Goal: Task Accomplishment & Management: Complete application form

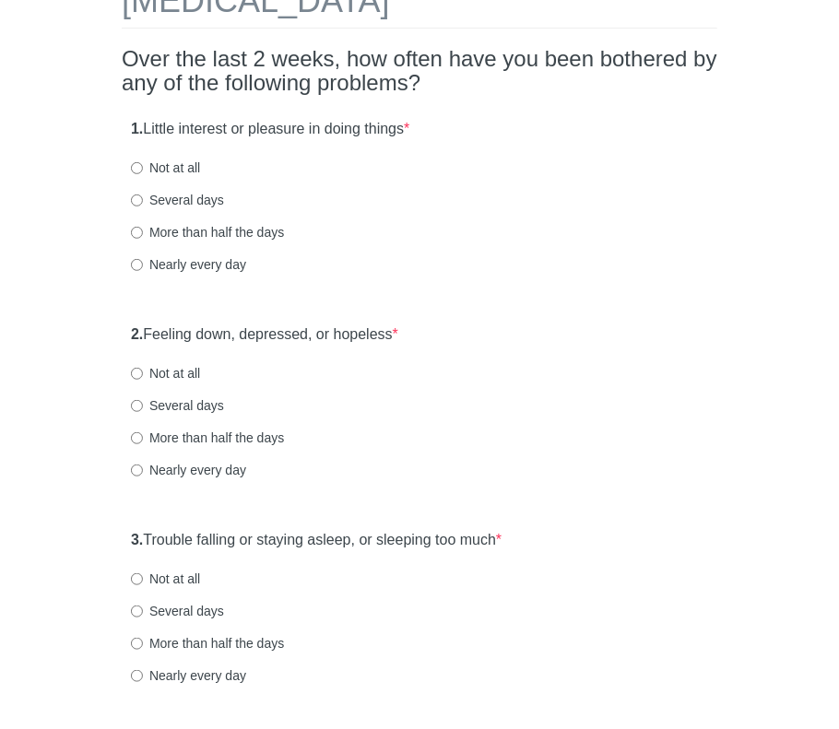
scroll to position [184, 0]
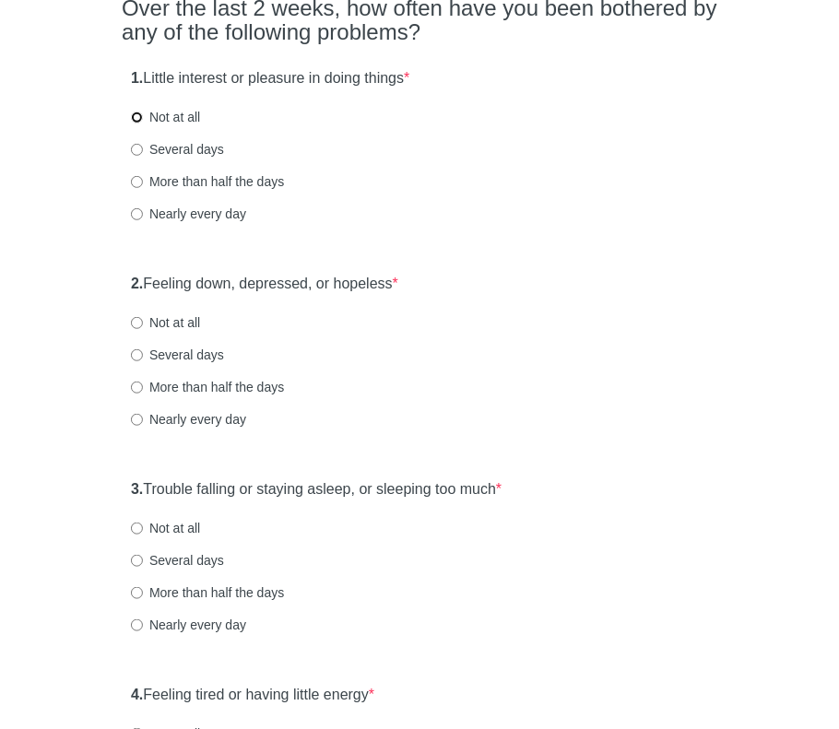
click at [133, 117] on input "Not at all" at bounding box center [137, 118] width 12 height 12
radio input "true"
click at [136, 317] on input "Not at all" at bounding box center [137, 323] width 12 height 12
radio input "true"
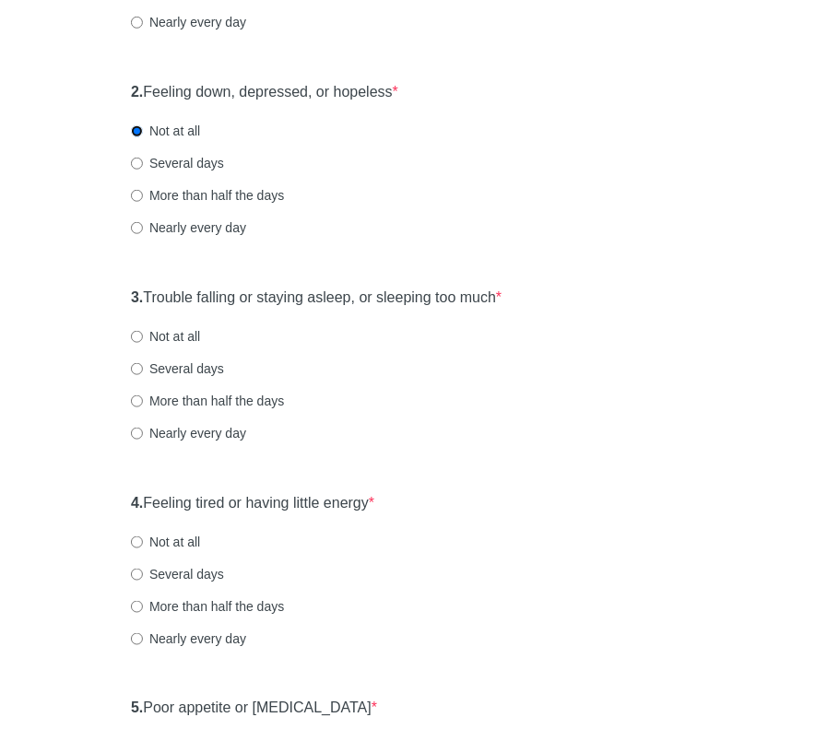
scroll to position [461, 0]
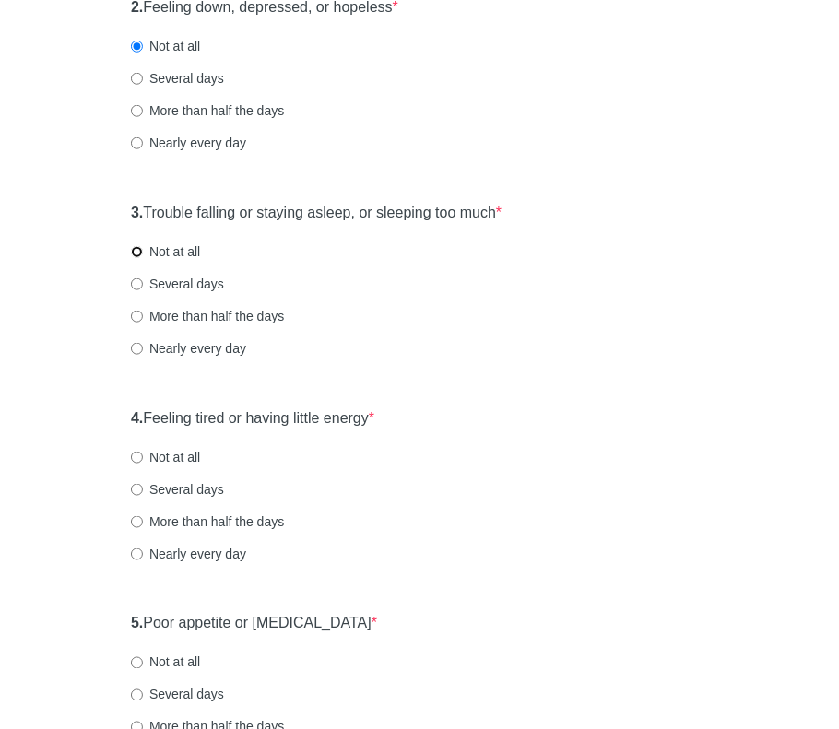
drag, startPoint x: 136, startPoint y: 252, endPoint x: 120, endPoint y: 278, distance: 31.5
click at [136, 251] on input "Not at all" at bounding box center [137, 252] width 12 height 12
radio input "true"
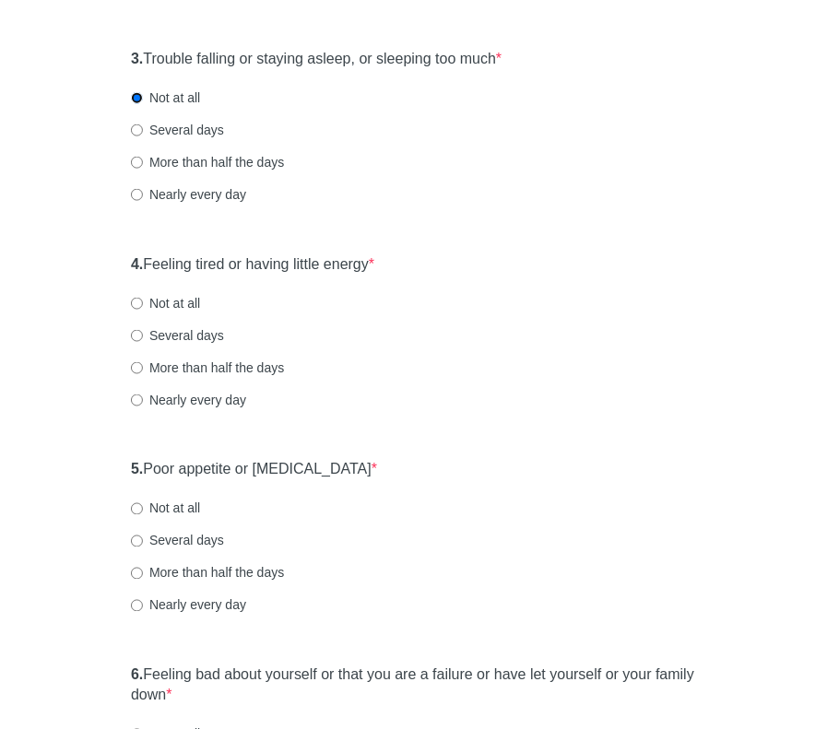
scroll to position [645, 0]
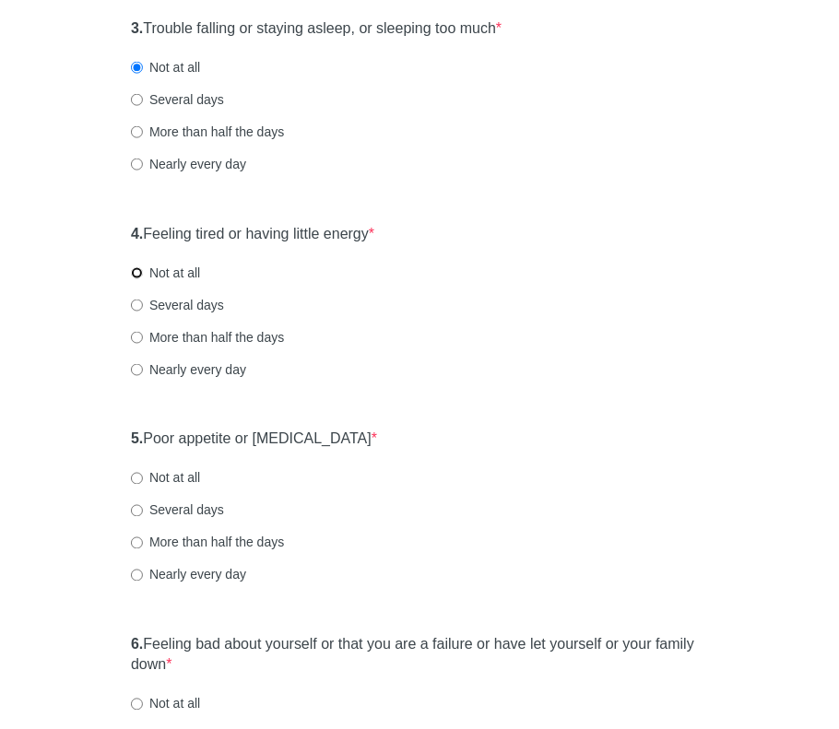
click at [140, 273] on input "Not at all" at bounding box center [137, 273] width 12 height 12
radio input "true"
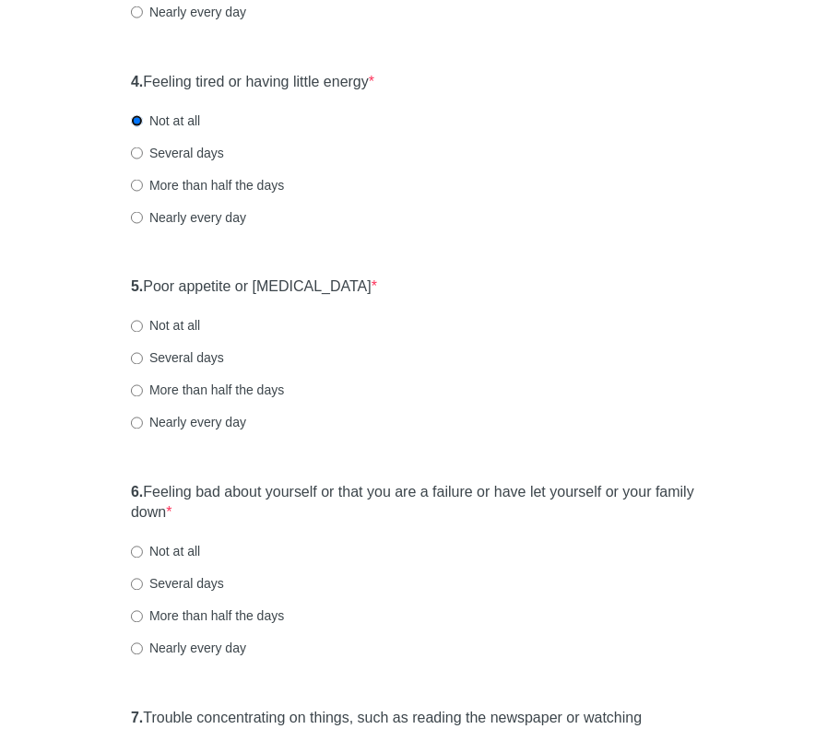
scroll to position [830, 0]
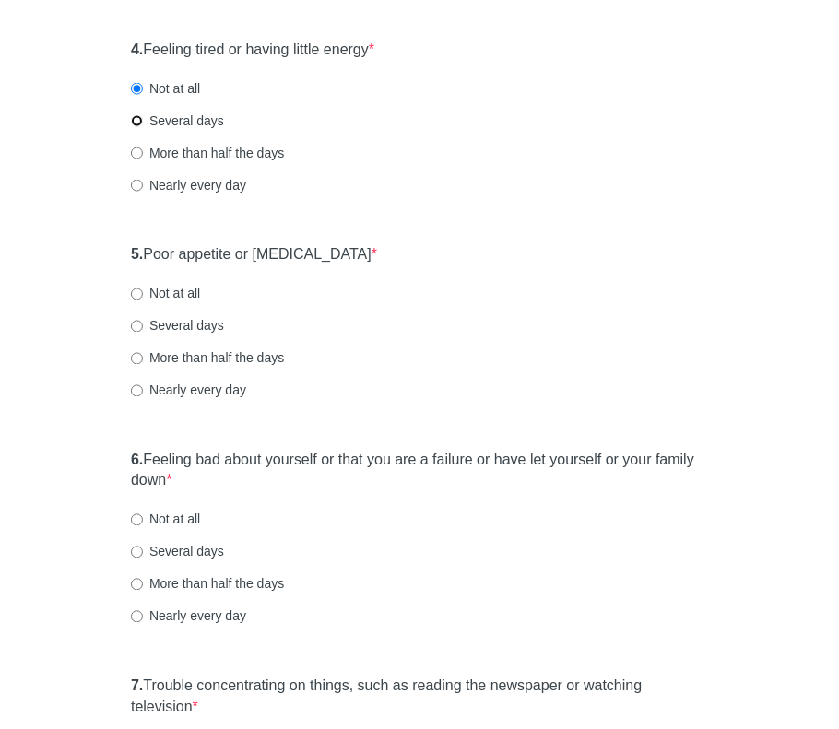
click at [137, 120] on input "Several days" at bounding box center [137, 121] width 12 height 12
radio input "true"
click at [137, 294] on input "Not at all" at bounding box center [137, 295] width 12 height 12
radio input "true"
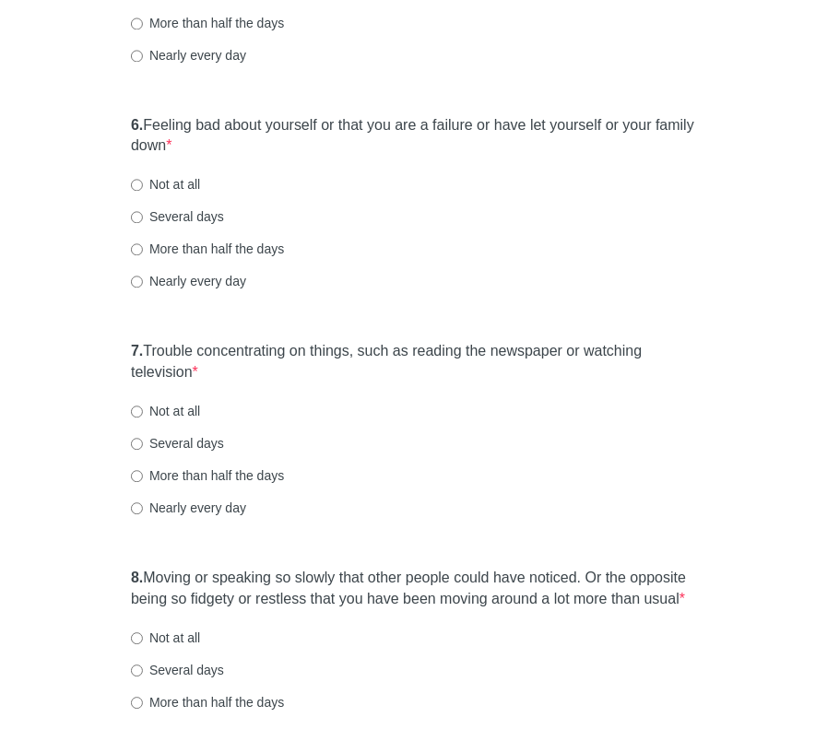
scroll to position [1198, 0]
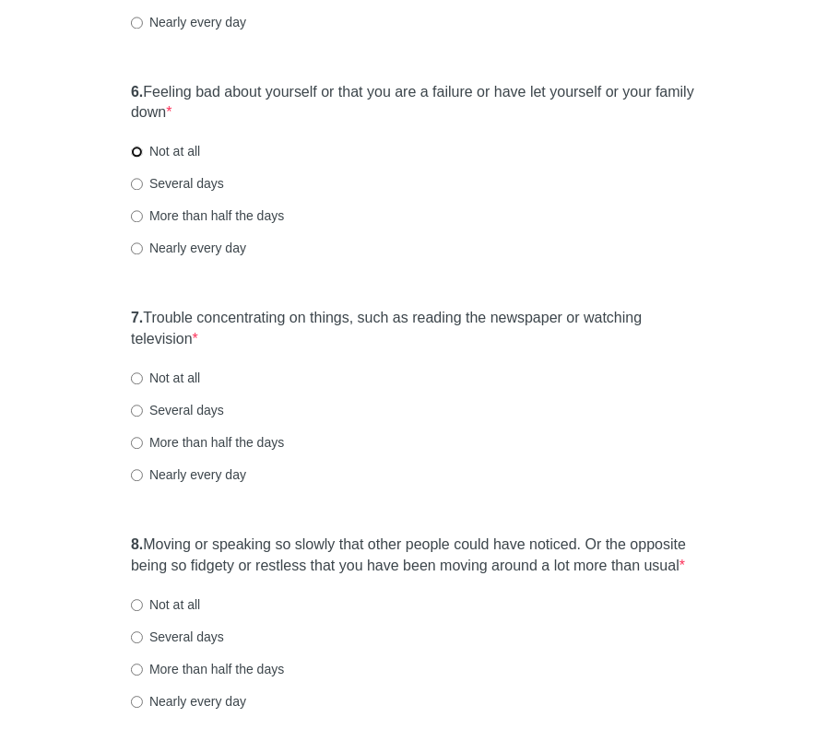
click at [139, 147] on input "Not at all" at bounding box center [137, 152] width 12 height 12
radio input "true"
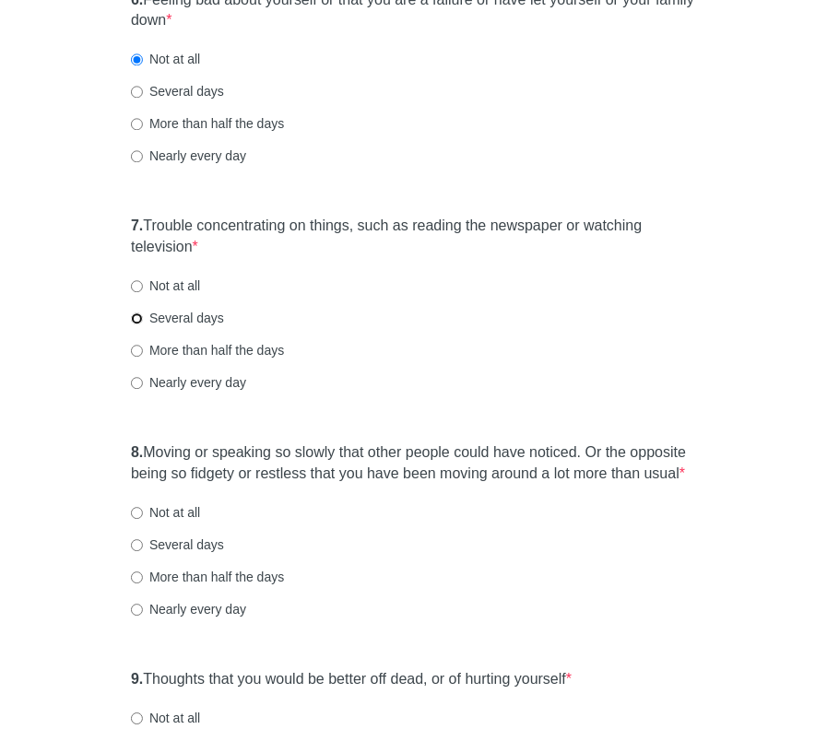
click at [136, 316] on input "Several days" at bounding box center [137, 318] width 12 height 12
radio input "true"
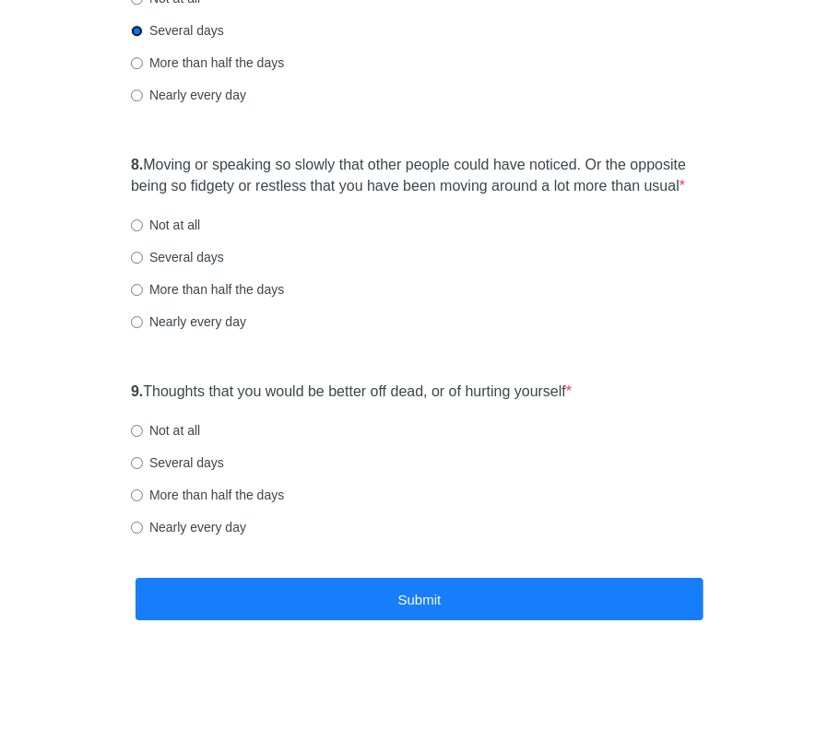
scroll to position [1580, 0]
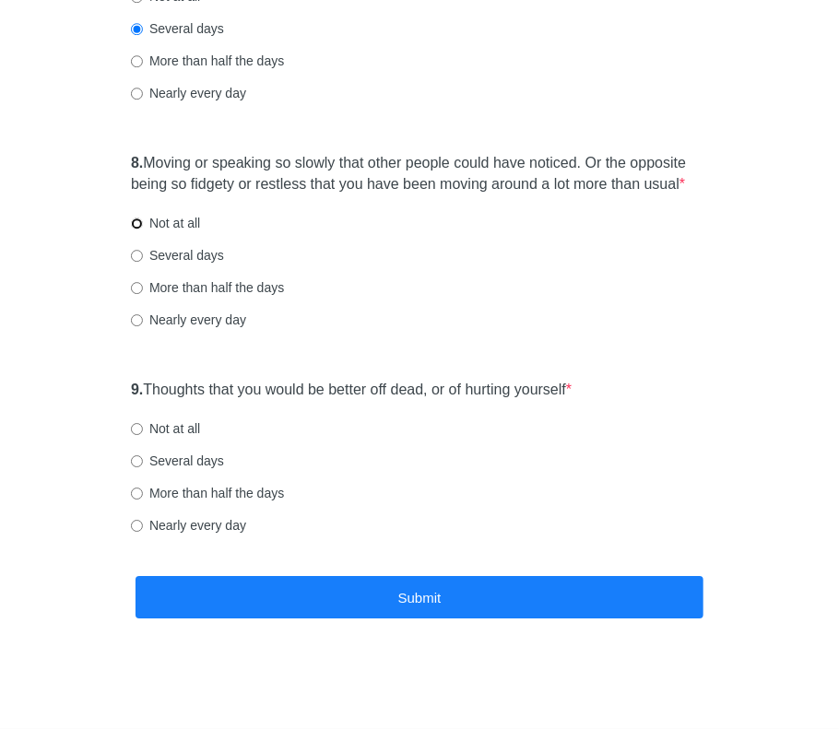
click at [138, 220] on input "Not at all" at bounding box center [137, 224] width 12 height 12
radio input "true"
click at [138, 427] on input "Not at all" at bounding box center [137, 429] width 12 height 12
radio input "true"
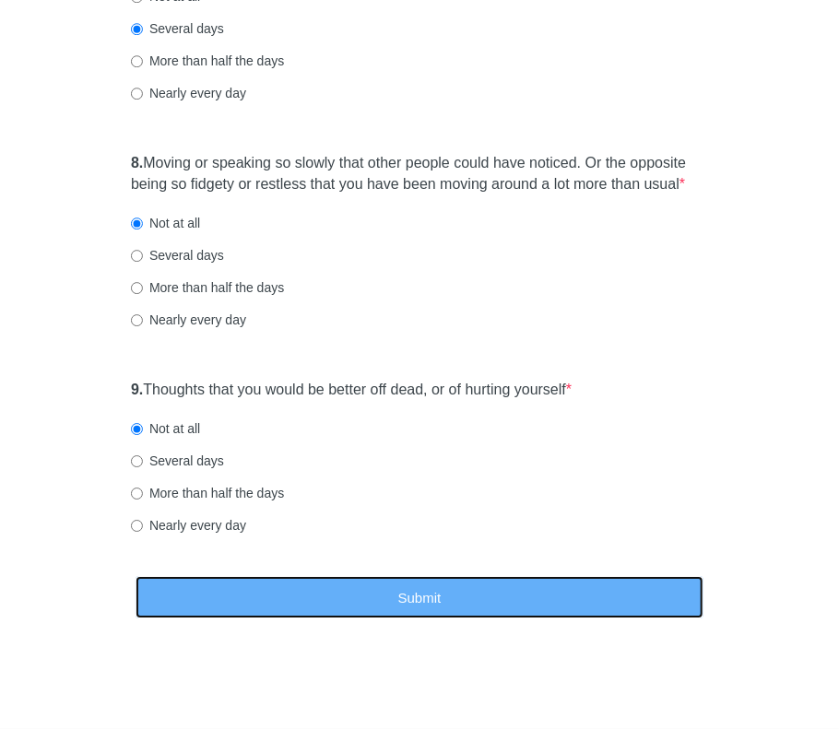
click at [406, 604] on button "Submit" at bounding box center [419, 597] width 568 height 43
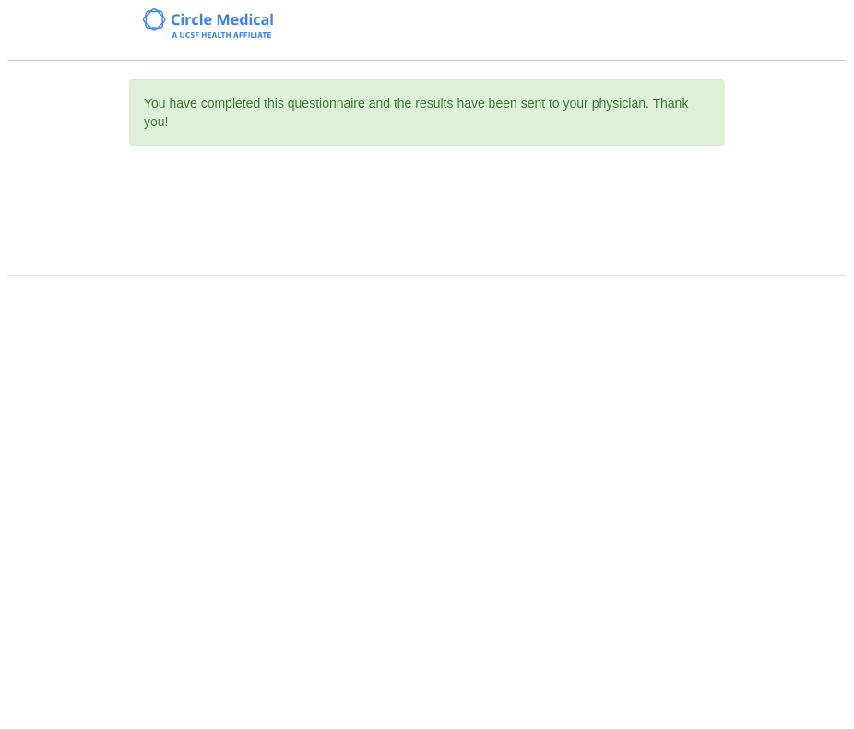
scroll to position [0, 0]
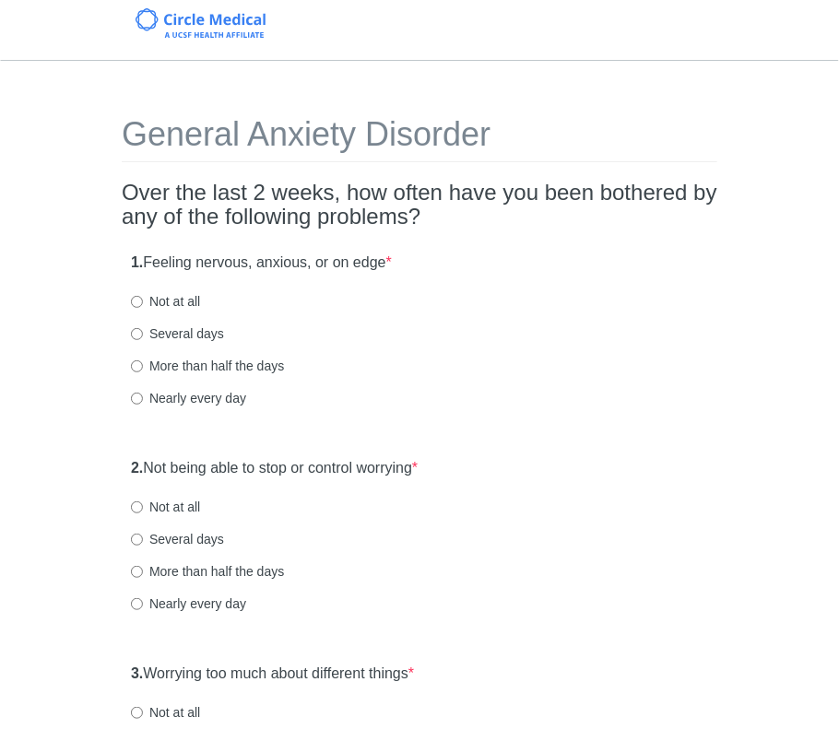
scroll to position [184, 0]
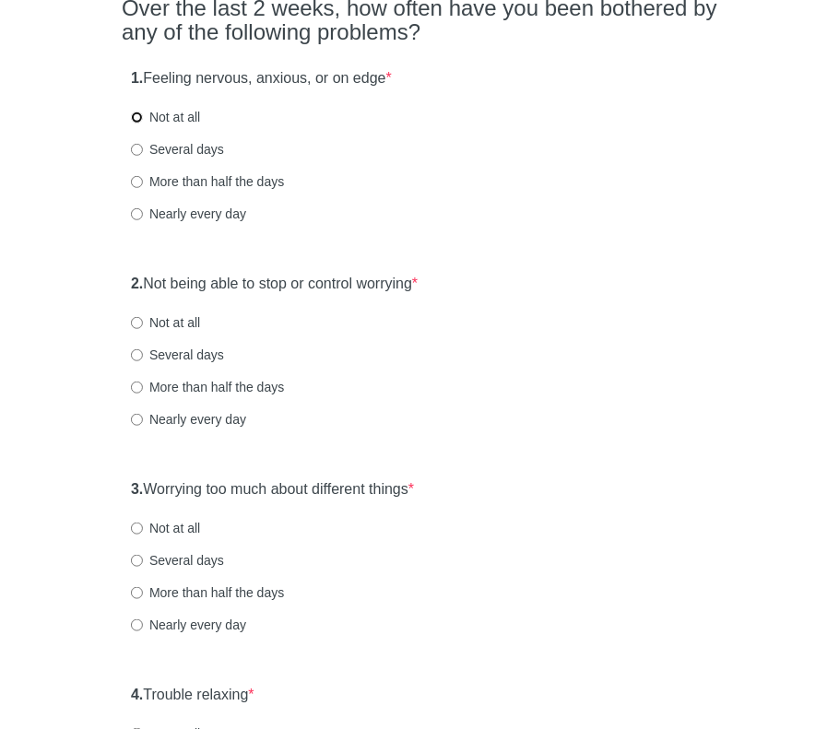
click at [138, 117] on input "Not at all" at bounding box center [137, 118] width 12 height 12
radio input "true"
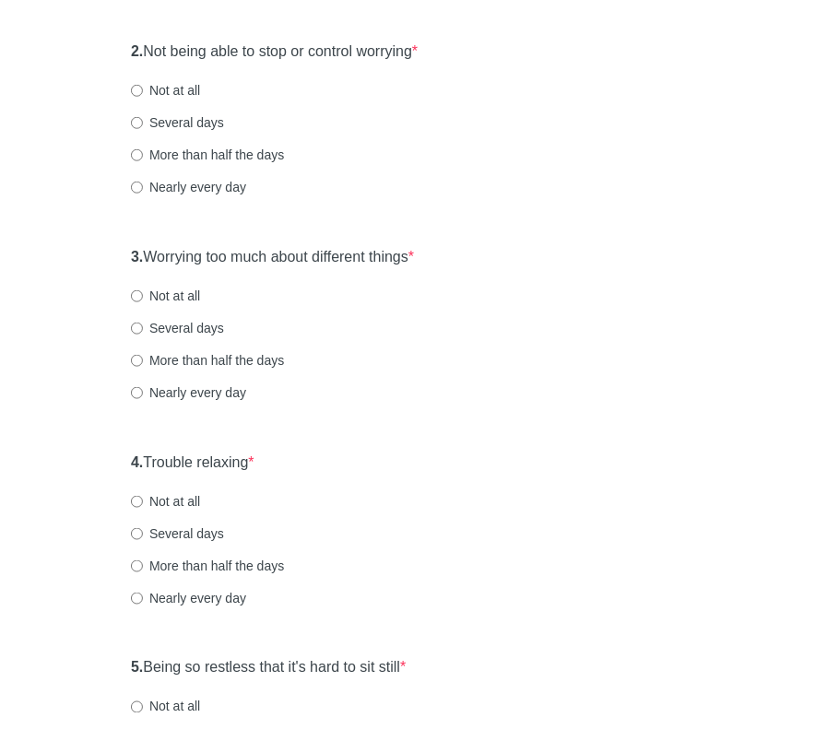
scroll to position [461, 0]
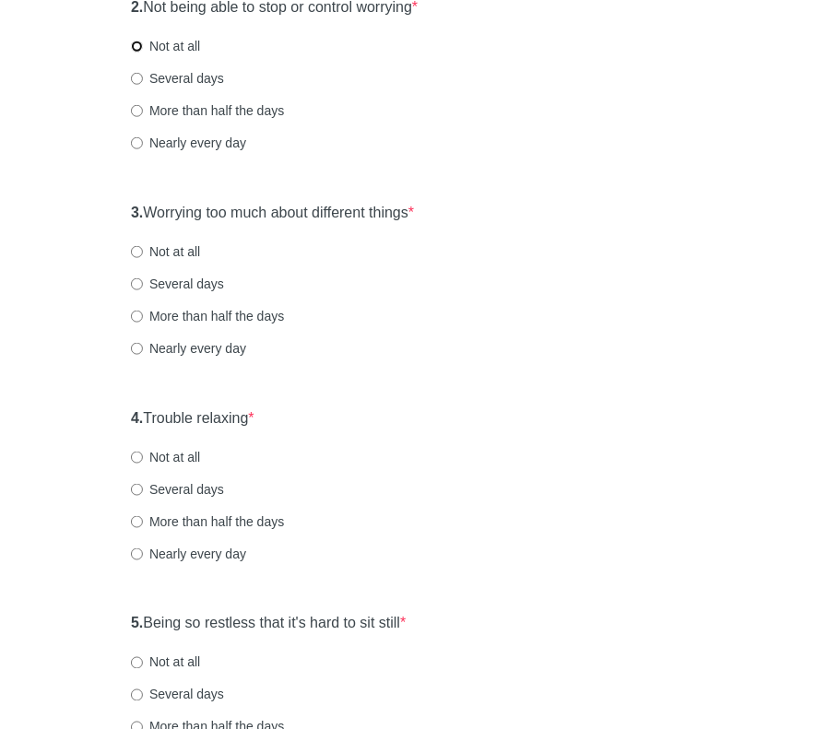
click at [140, 41] on input "Not at all" at bounding box center [137, 47] width 12 height 12
radio input "true"
click at [139, 250] on input "Not at all" at bounding box center [137, 252] width 12 height 12
radio input "true"
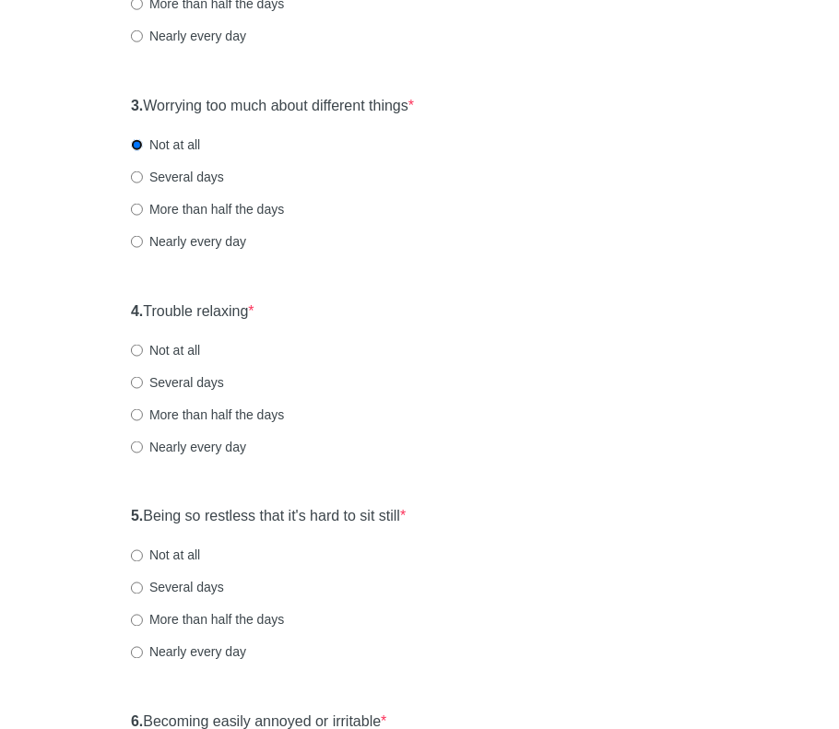
scroll to position [645, 0]
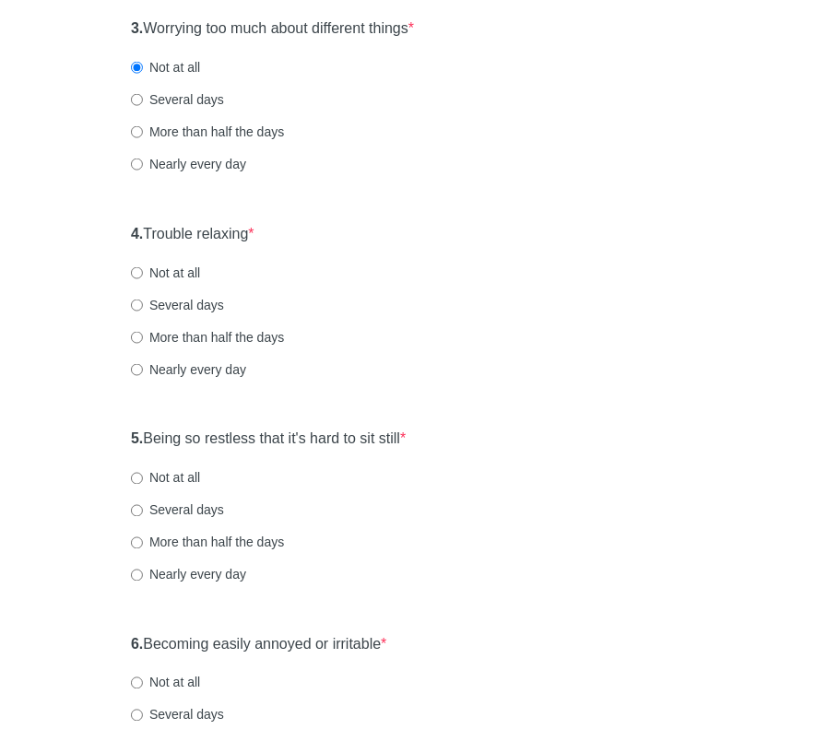
click at [143, 271] on label "Not at all" at bounding box center [165, 273] width 69 height 18
click at [143, 271] on input "Not at all" at bounding box center [137, 273] width 12 height 12
radio input "true"
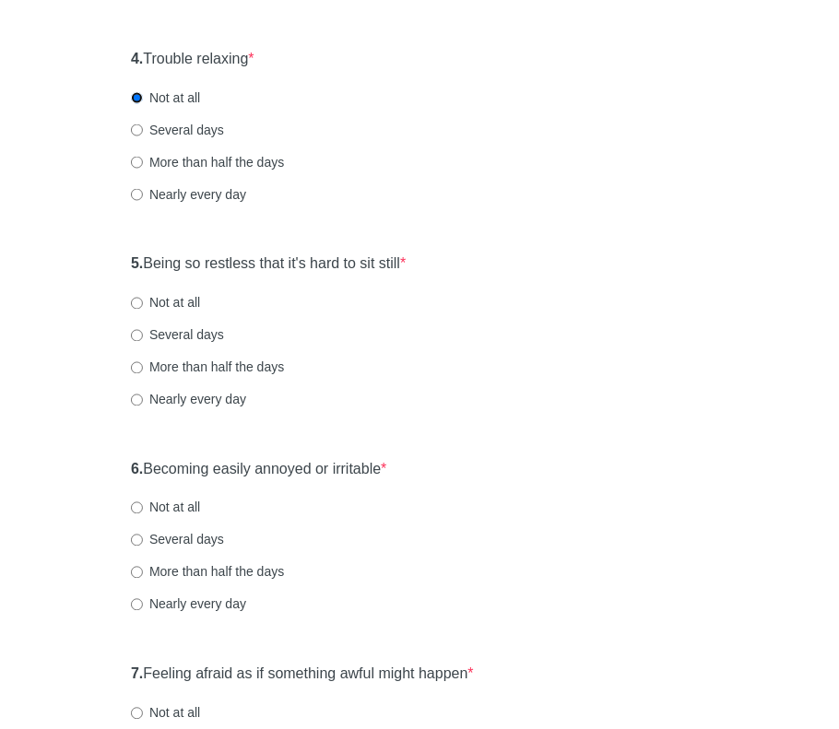
scroll to position [830, 0]
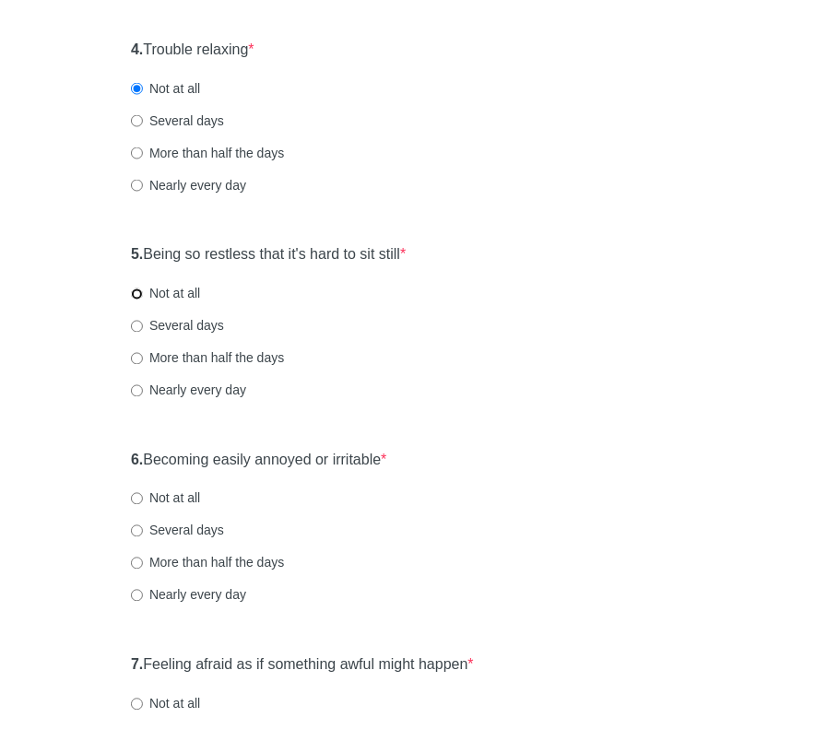
click at [136, 291] on input "Not at all" at bounding box center [137, 295] width 12 height 12
radio input "true"
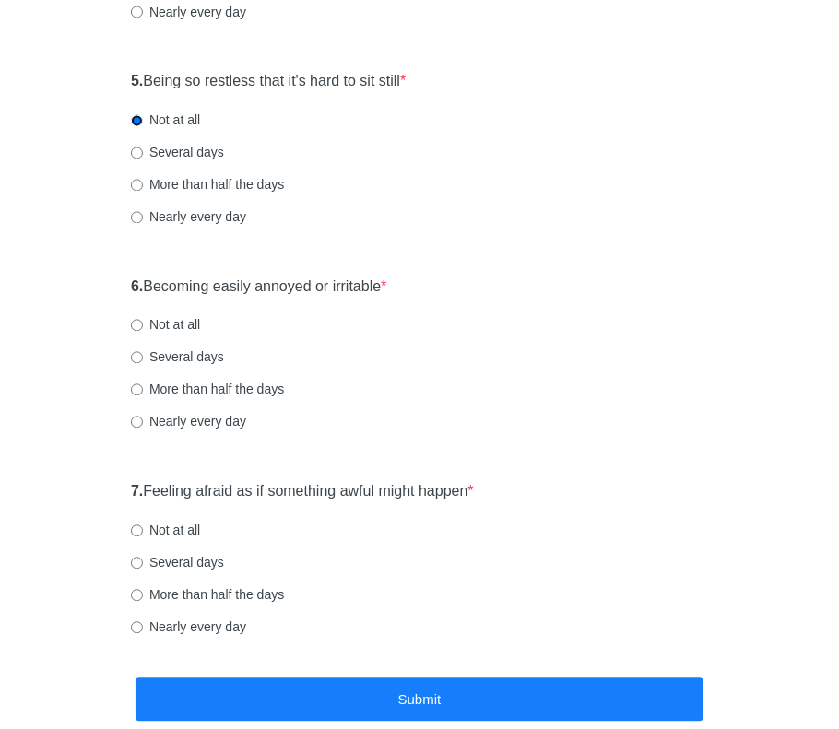
scroll to position [1106, 0]
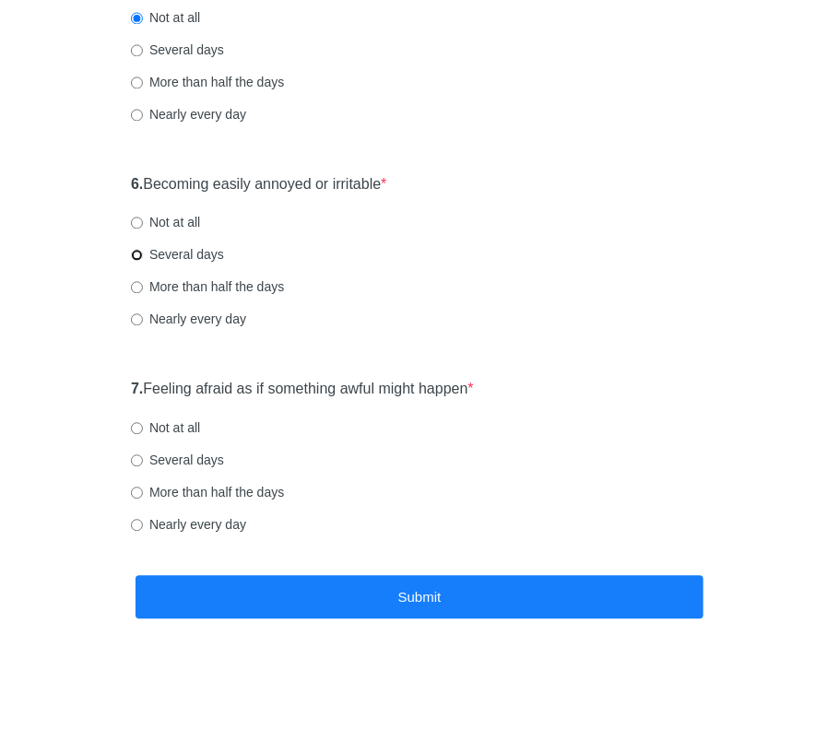
click at [135, 254] on input "Several days" at bounding box center [137, 255] width 12 height 12
radio input "true"
click at [131, 426] on input "Not at all" at bounding box center [137, 428] width 12 height 12
radio input "true"
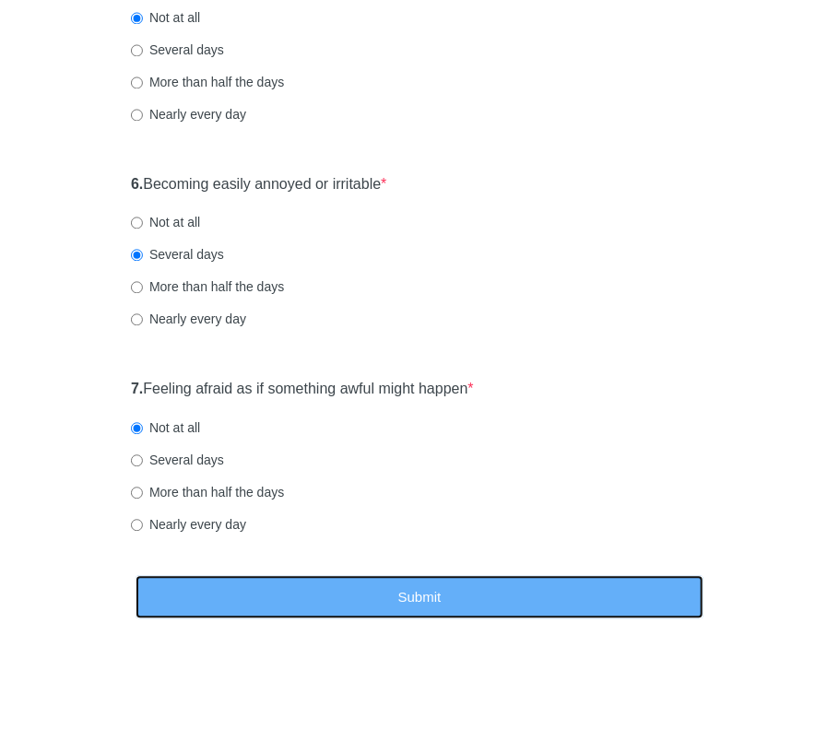
click at [398, 587] on button "Submit" at bounding box center [419, 596] width 568 height 43
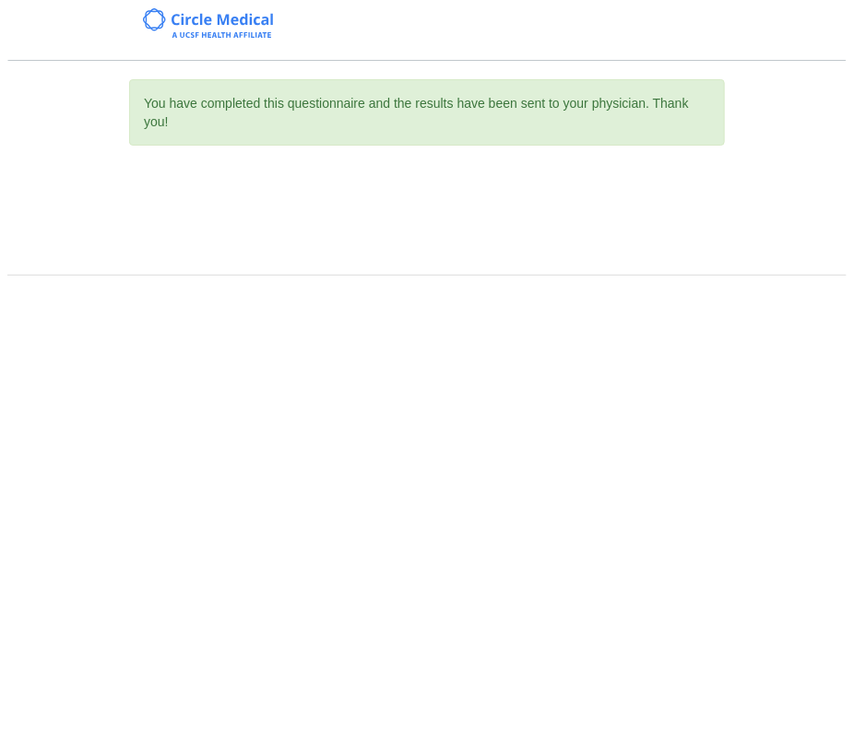
scroll to position [0, 0]
